Goal: Task Accomplishment & Management: Use online tool/utility

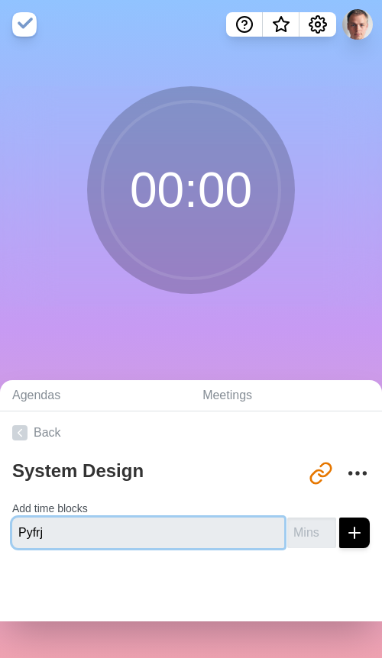
click at [124, 532] on input "Pyfrj" at bounding box center [148, 533] width 272 height 31
type input "Г"
type input "U"
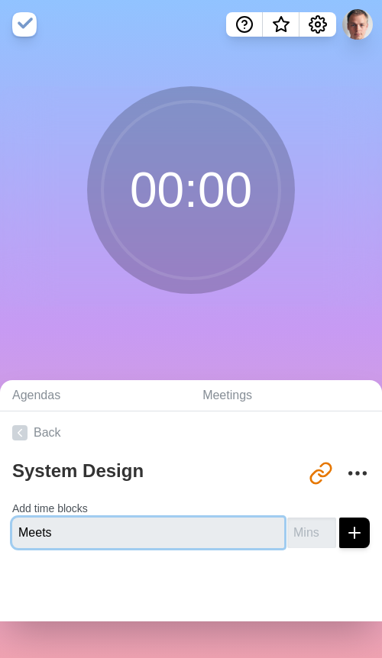
type input "Meets"
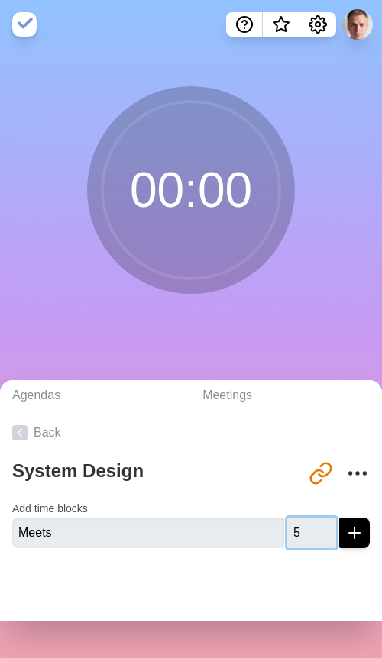
type input "5"
click at [351, 534] on icon "submit" at bounding box center [354, 533] width 18 height 18
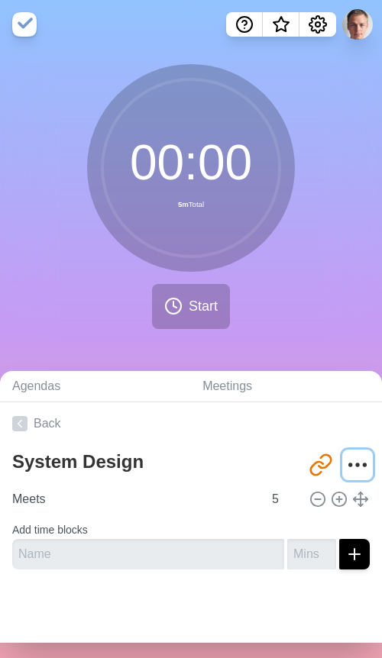
click at [357, 461] on icon "More" at bounding box center [357, 465] width 24 height 24
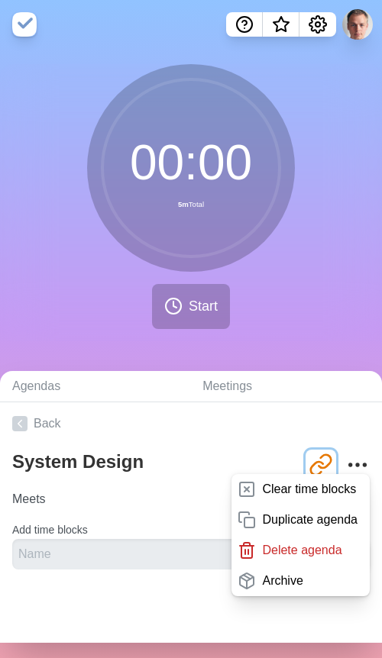
click at [321, 465] on icon "Share link" at bounding box center [321, 465] width 24 height 24
click at [303, 290] on div "00 : 00 5m Total Start" at bounding box center [191, 202] width 382 height 277
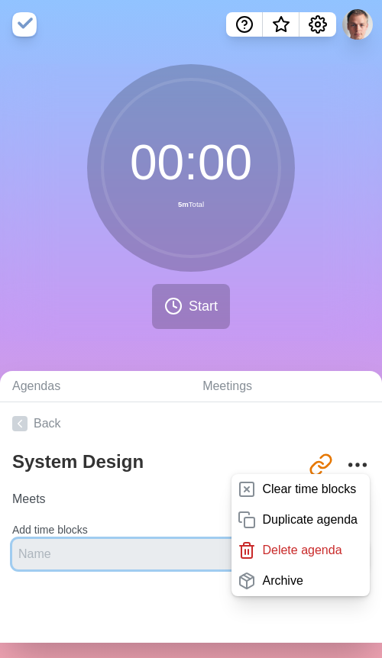
click at [78, 555] on input "text" at bounding box center [148, 554] width 272 height 31
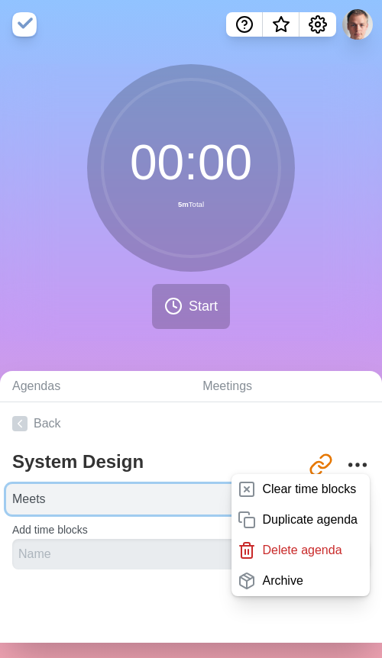
click at [34, 509] on input "Meets" at bounding box center [134, 499] width 257 height 31
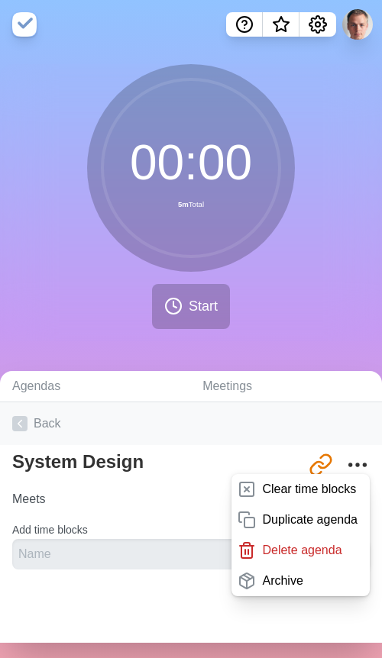
click at [264, 418] on link "Back" at bounding box center [191, 424] width 382 height 43
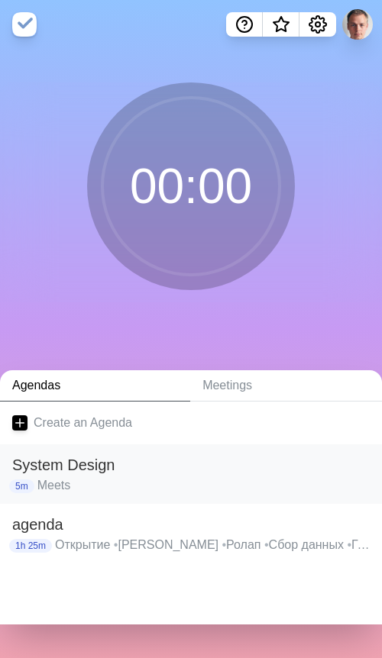
click at [154, 470] on h2 "System Design" at bounding box center [190, 465] width 357 height 23
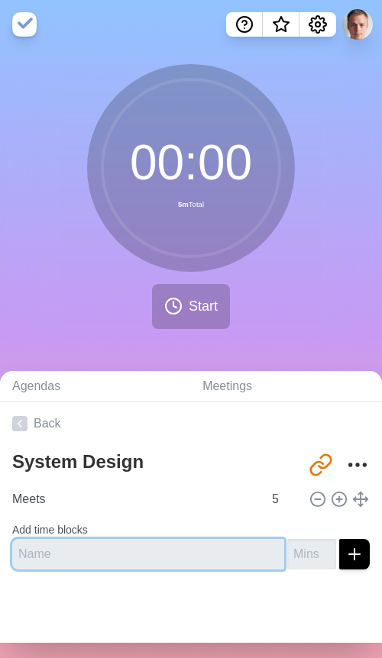
click at [126, 558] on input "text" at bounding box center [148, 554] width 272 height 31
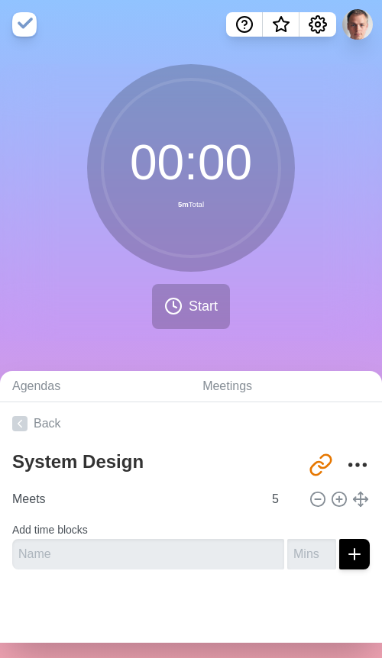
click at [150, 612] on div at bounding box center [191, 612] width 382 height 61
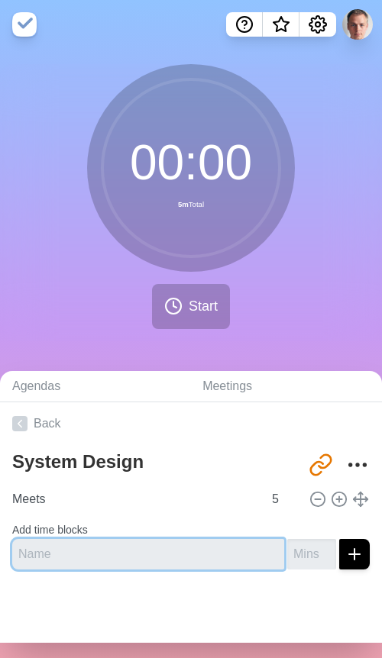
click at [159, 556] on input "text" at bounding box center [148, 554] width 272 height 31
type input "High Level"
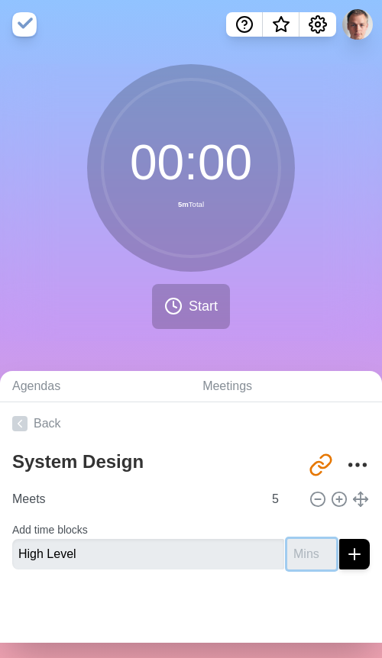
click at [299, 556] on input "number" at bounding box center [311, 554] width 49 height 31
type input "15"
click at [351, 551] on icon "submit" at bounding box center [354, 554] width 18 height 18
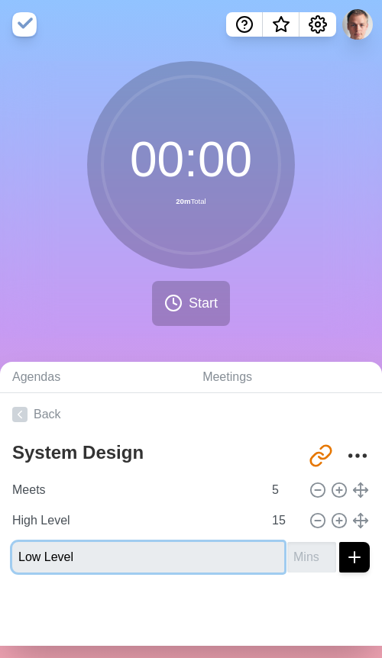
type input "Low Level"
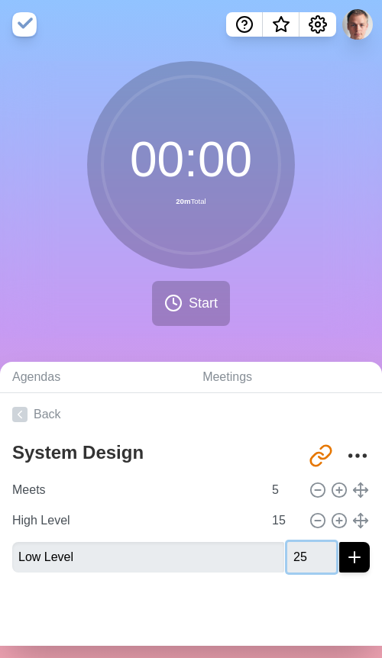
type input "25"
click at [350, 555] on icon "submit" at bounding box center [354, 557] width 18 height 18
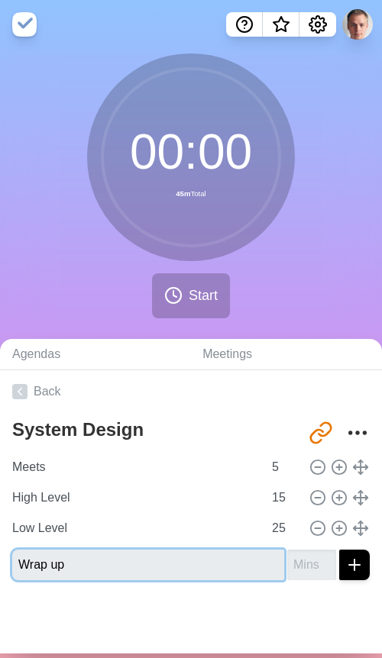
type input "Wrap up"
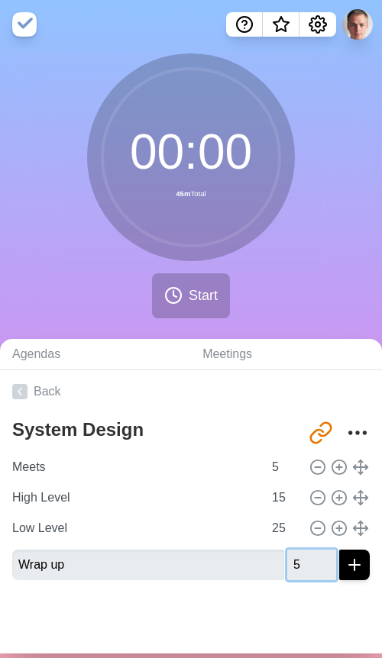
type input "5"
click at [149, 611] on div at bounding box center [191, 623] width 382 height 61
click at [355, 564] on icon "submit" at bounding box center [354, 565] width 18 height 18
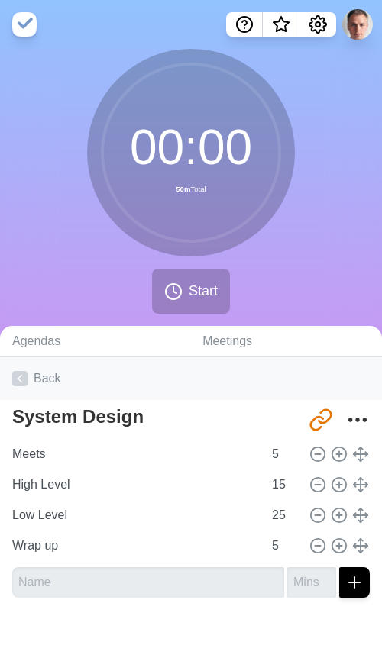
click at [21, 383] on icon at bounding box center [19, 378] width 15 height 15
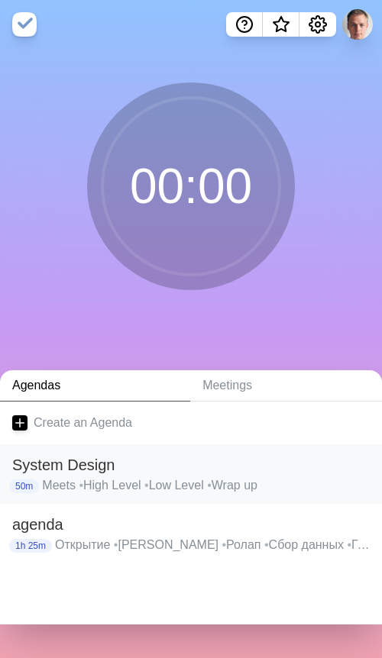
click at [344, 470] on h2 "System Design" at bounding box center [190, 465] width 357 height 23
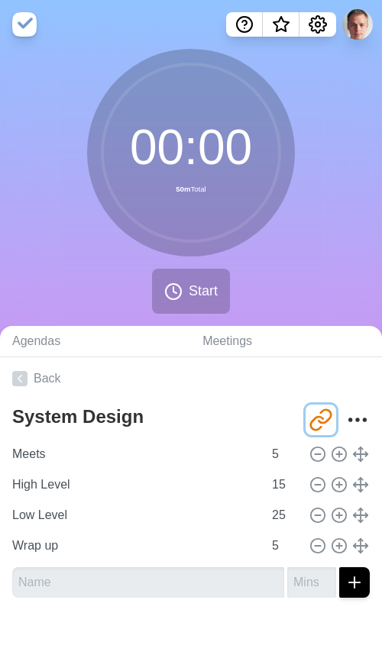
click at [317, 422] on icon "Share link" at bounding box center [321, 420] width 24 height 24
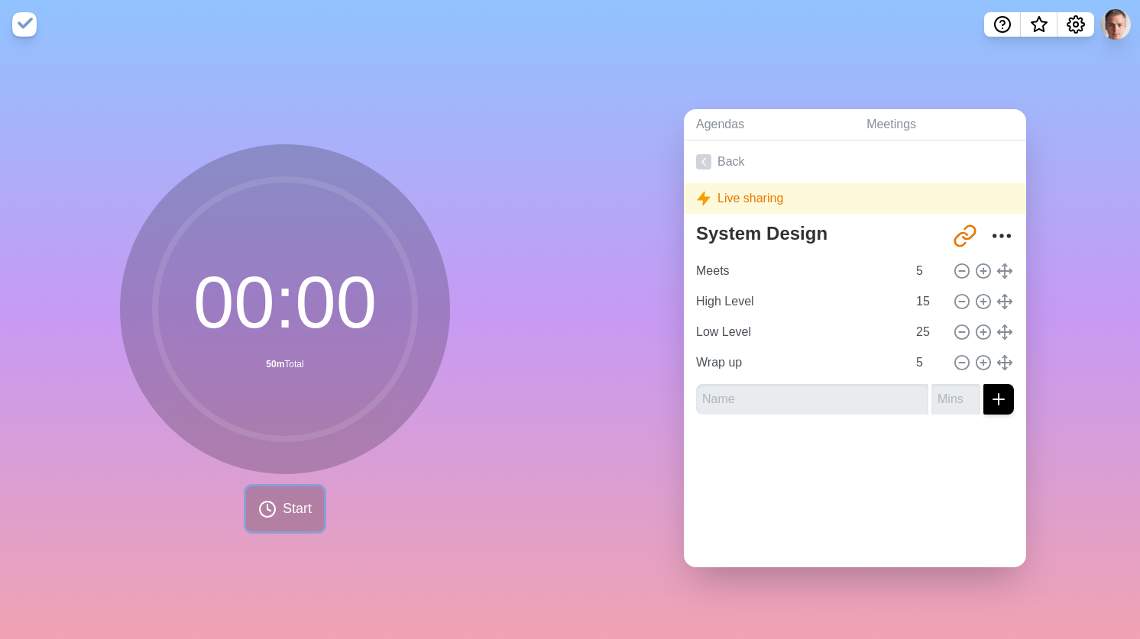
click at [289, 517] on span "Start" at bounding box center [297, 509] width 29 height 21
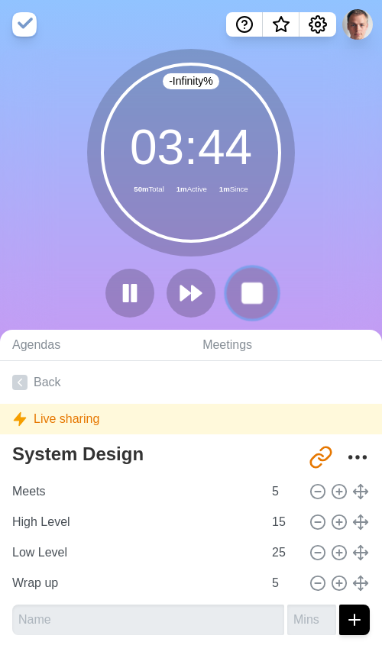
click at [256, 301] on rect at bounding box center [251, 292] width 19 height 19
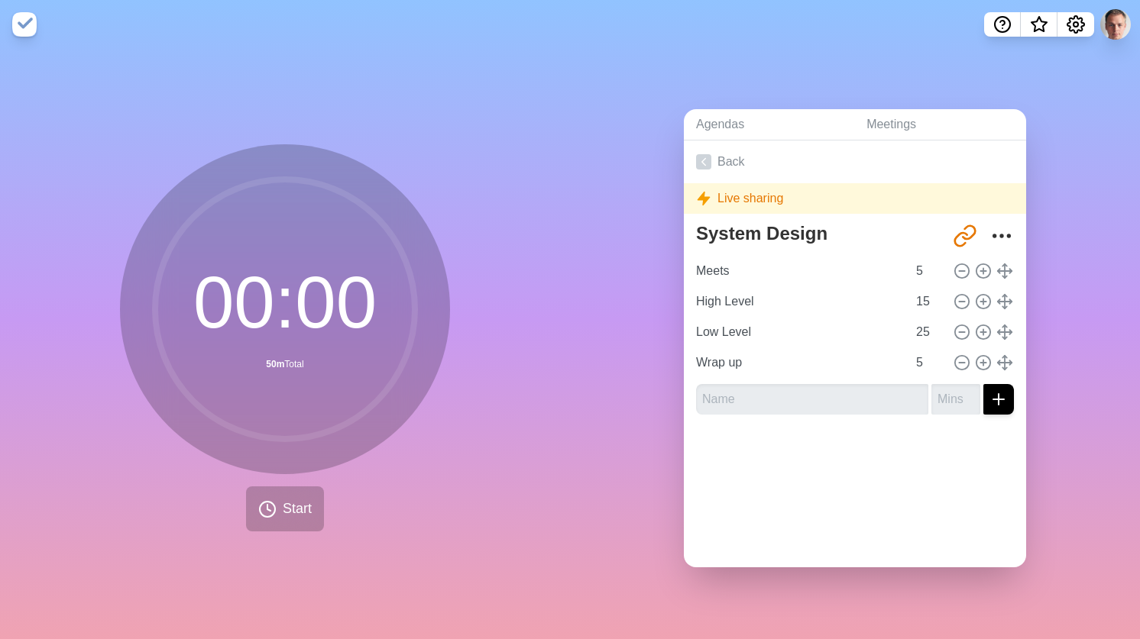
click at [538, 100] on div "00 : 00 50m Total Start" at bounding box center [285, 344] width 570 height 590
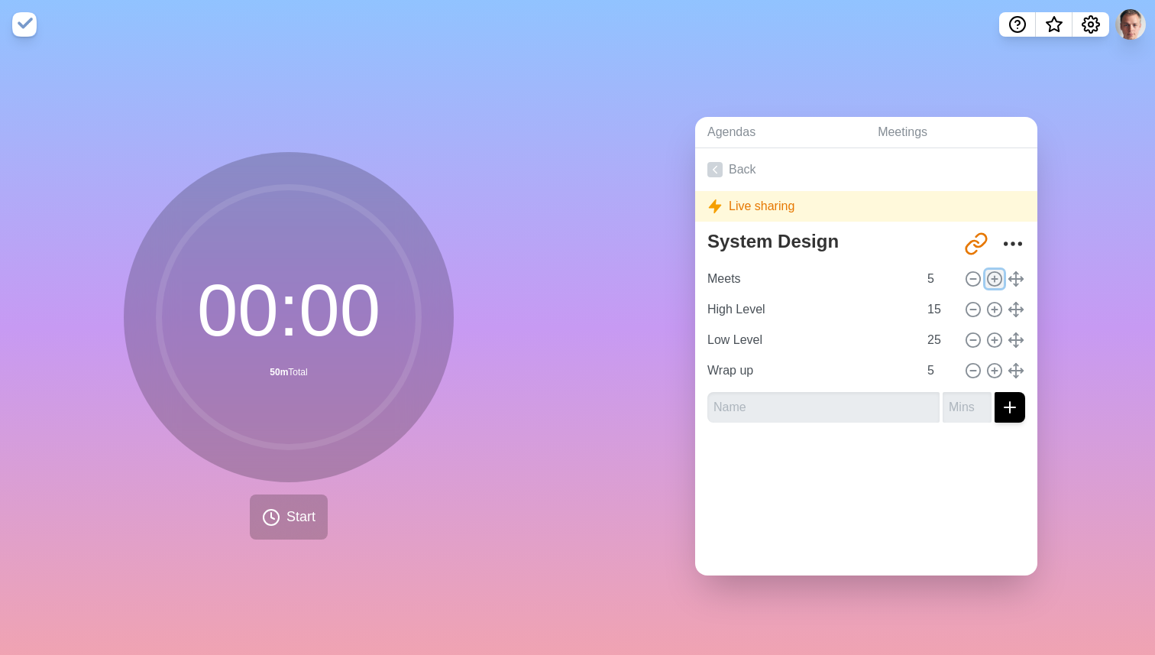
click at [993, 271] on circle at bounding box center [995, 278] width 14 height 14
type input "Meets"
type input "5"
type input "High Level"
type input "15"
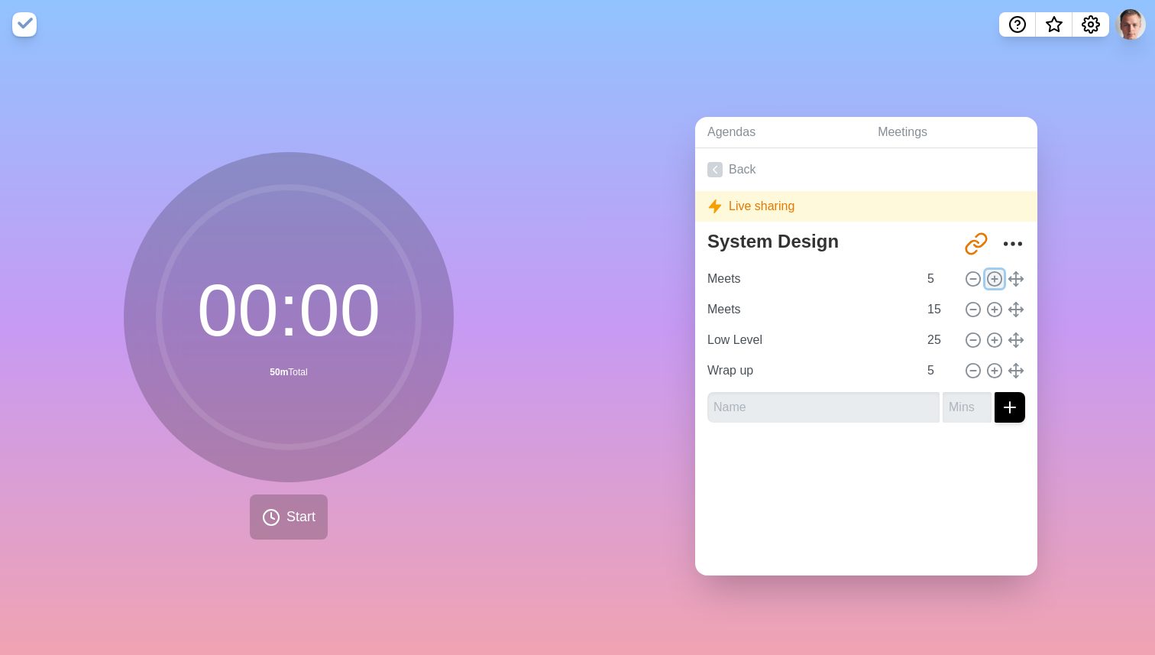
type input "Low Level"
type input "25"
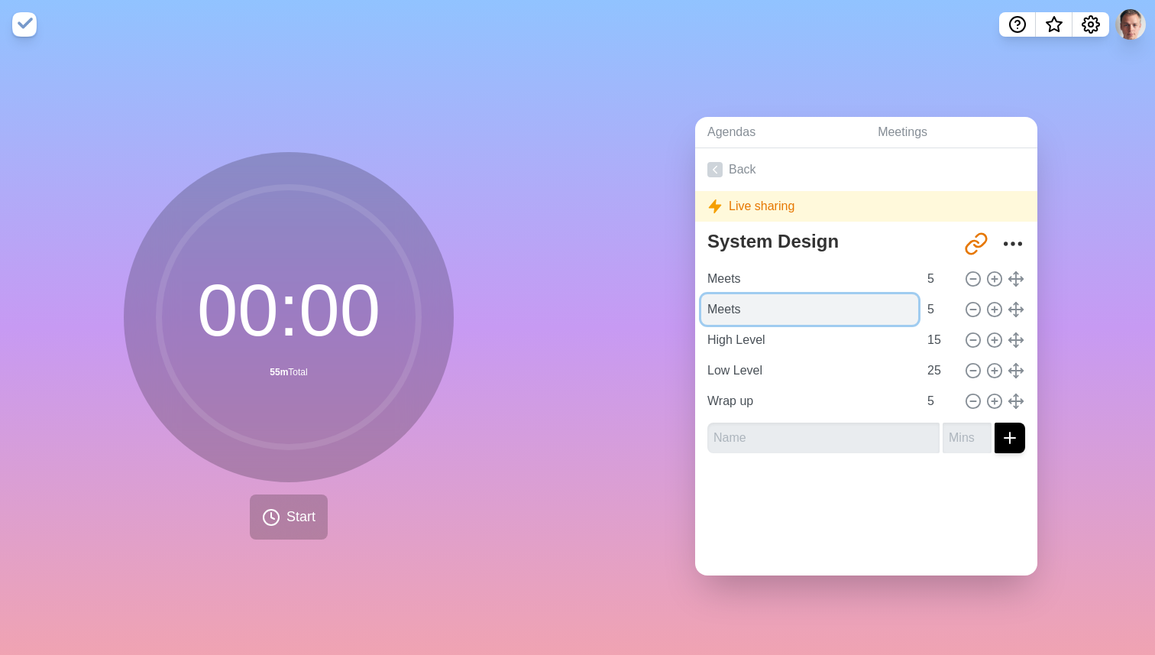
click at [726, 309] on input "Meets" at bounding box center [809, 309] width 217 height 31
type input "Щ"
type input "Overview & Refine"
click at [658, 401] on div "Agendas Meetings Back Live sharing System Design [URL][DOMAIN_NAME] Meets 5 Ove…" at bounding box center [865, 352] width 577 height 606
